Goal: Navigation & Orientation: Find specific page/section

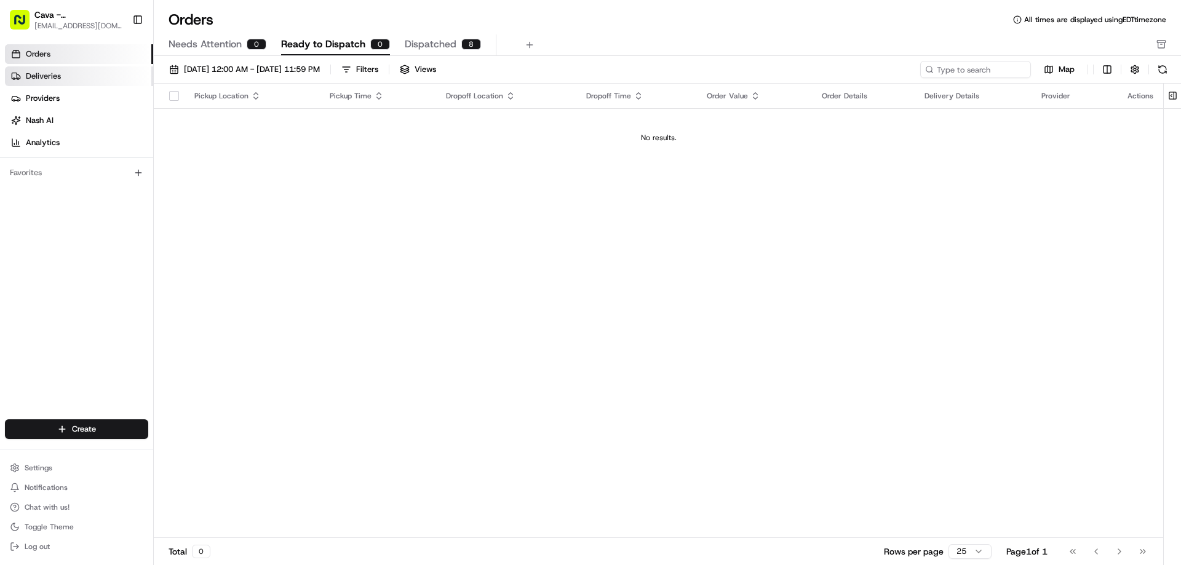
click at [71, 79] on link "Deliveries" at bounding box center [79, 76] width 148 height 20
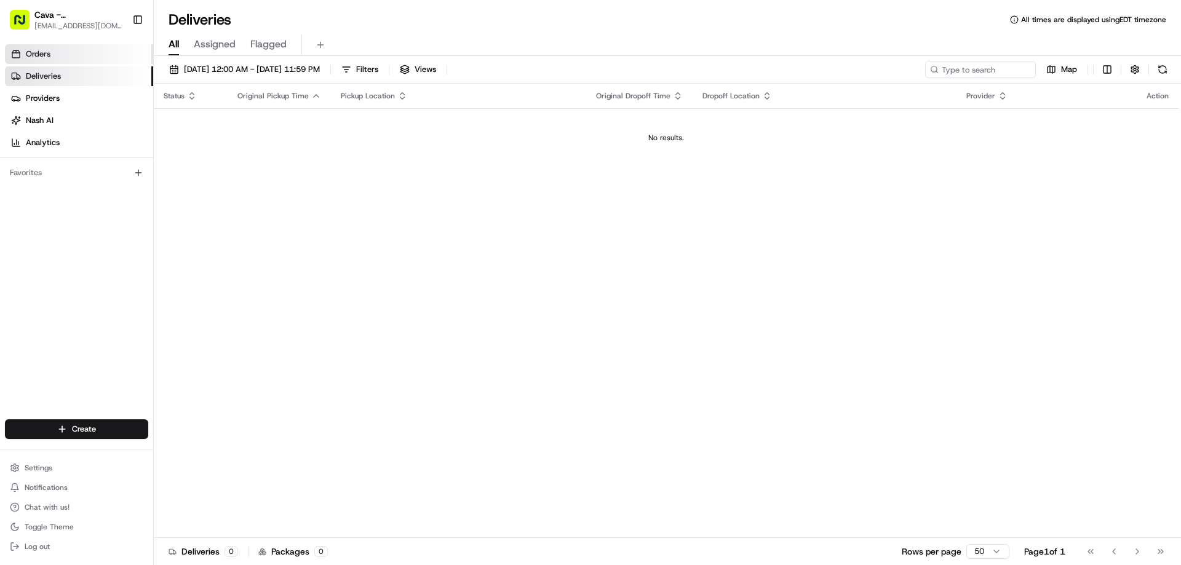
click at [64, 54] on link "Orders" at bounding box center [79, 54] width 148 height 20
